Goal: Task Accomplishment & Management: Manage account settings

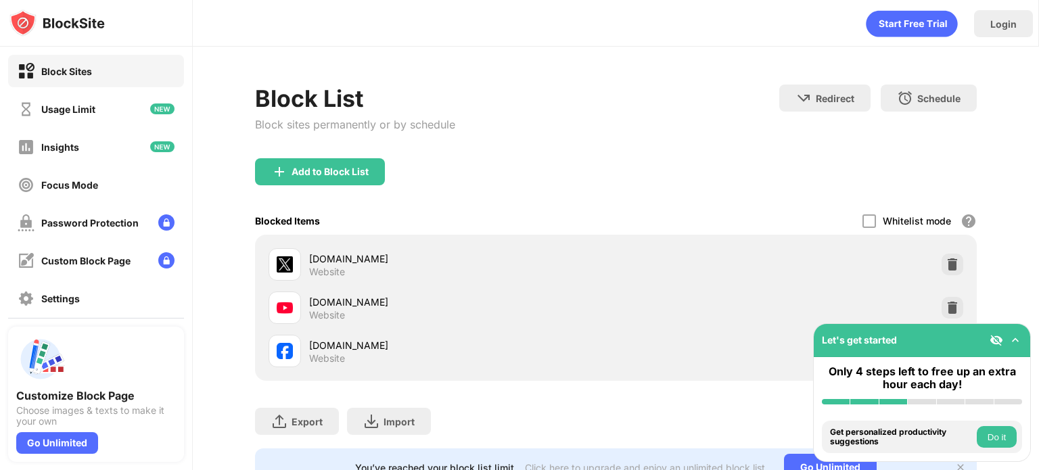
scroll to position [124, 0]
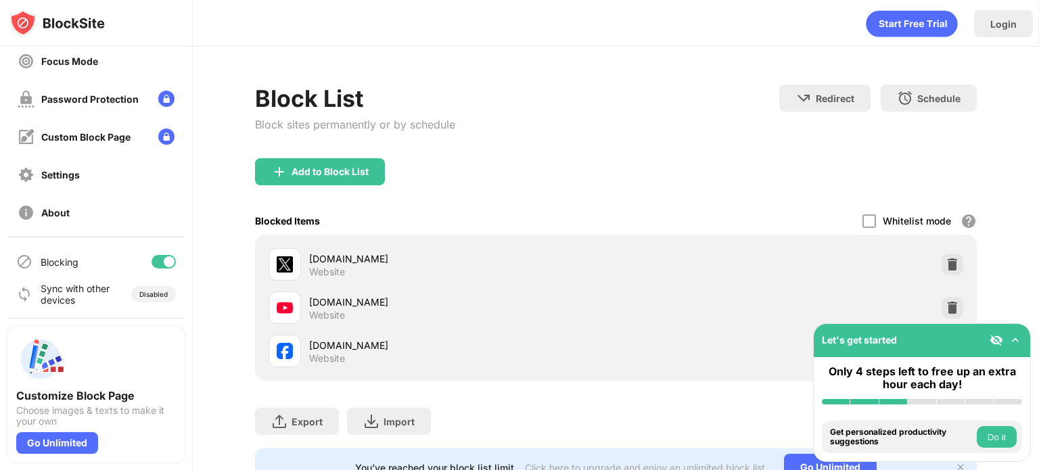
click at [152, 265] on div at bounding box center [164, 262] width 24 height 14
click at [154, 265] on div at bounding box center [164, 262] width 24 height 14
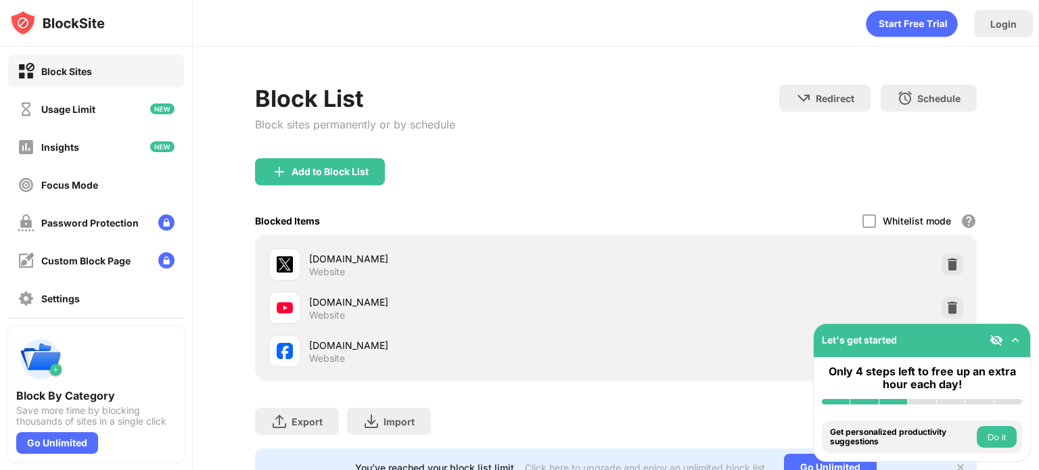
scroll to position [124, 0]
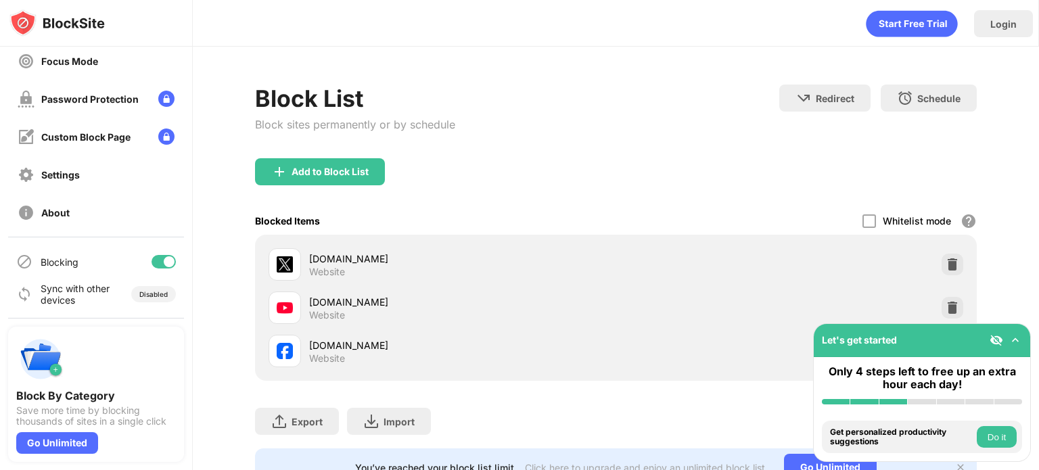
click at [164, 261] on div at bounding box center [169, 261] width 11 height 11
click at [157, 267] on div at bounding box center [164, 262] width 24 height 14
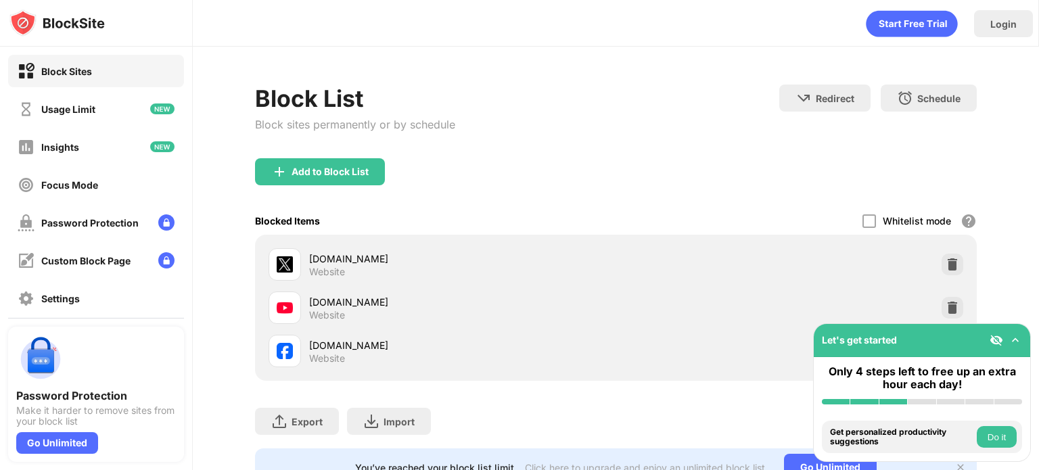
scroll to position [124, 0]
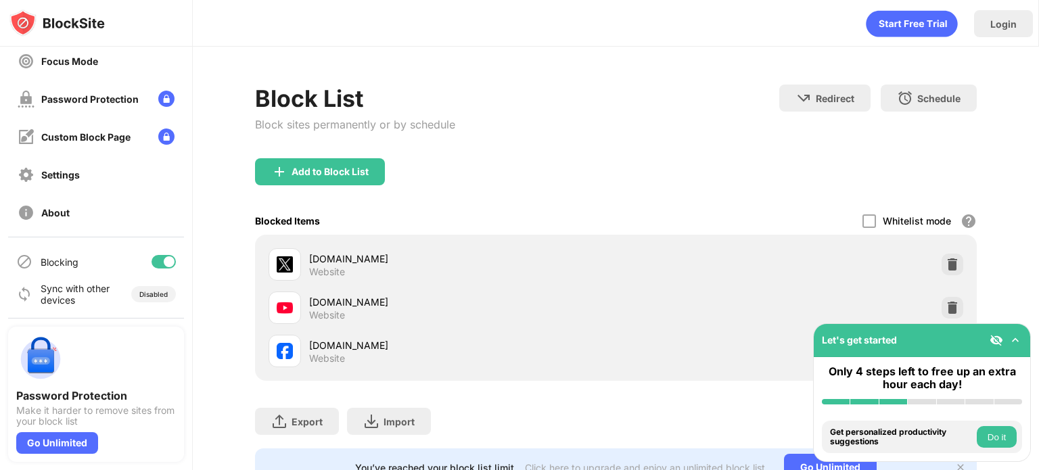
click at [152, 261] on div at bounding box center [164, 262] width 24 height 14
